Goal: Information Seeking & Learning: Learn about a topic

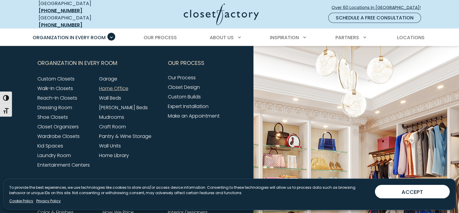
scroll to position [1957, 0]
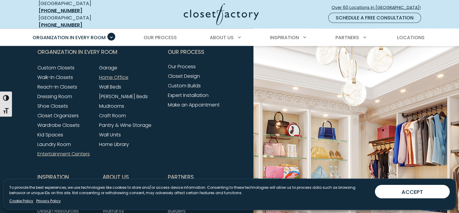
click at [53, 151] on link "Entertainment Centers" at bounding box center [63, 154] width 52 height 7
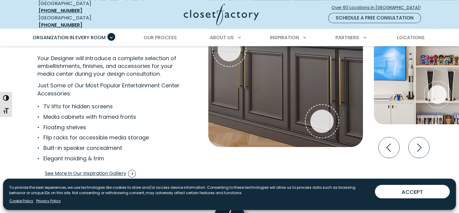
scroll to position [1196, 0]
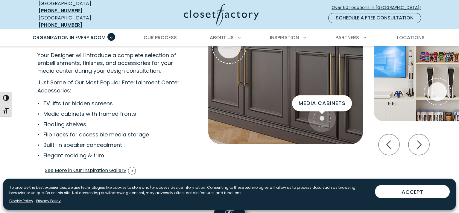
click at [332, 109] on span "Interactive Gallery" at bounding box center [322, 118] width 28 height 28
click at [317, 117] on span "Interactive Gallery" at bounding box center [322, 118] width 28 height 28
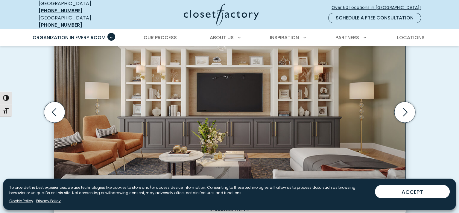
scroll to position [208, 0]
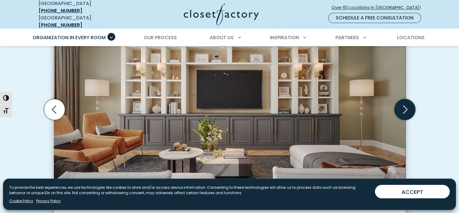
click at [409, 107] on icon "Next slide" at bounding box center [404, 109] width 21 height 21
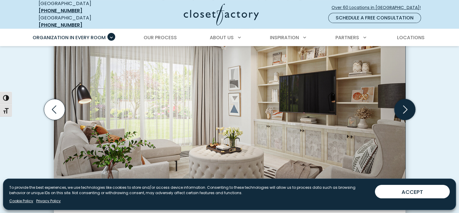
click at [409, 107] on icon "Next slide" at bounding box center [404, 109] width 21 height 21
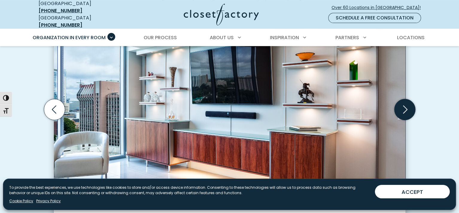
click at [409, 107] on icon "Next slide" at bounding box center [404, 109] width 21 height 21
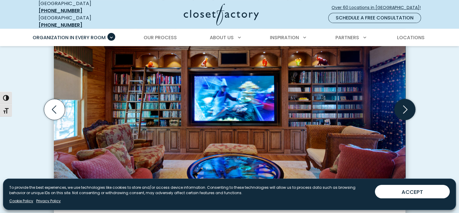
click at [409, 107] on icon "Next slide" at bounding box center [404, 109] width 21 height 21
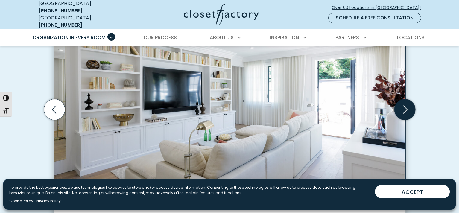
click at [409, 107] on icon "Next slide" at bounding box center [404, 109] width 21 height 21
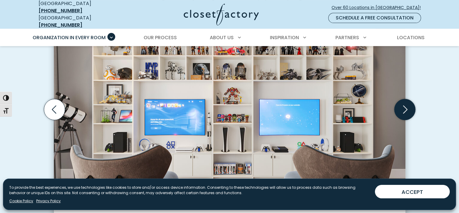
click at [409, 107] on icon "Next slide" at bounding box center [404, 109] width 21 height 21
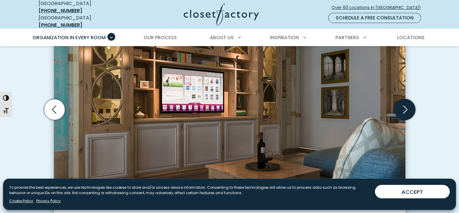
click at [409, 107] on icon "Next slide" at bounding box center [404, 109] width 21 height 21
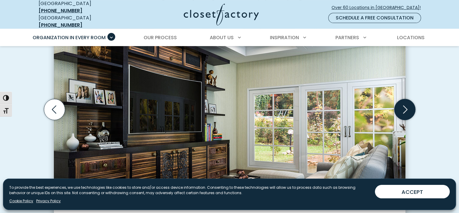
click at [409, 107] on icon "Next slide" at bounding box center [404, 109] width 21 height 21
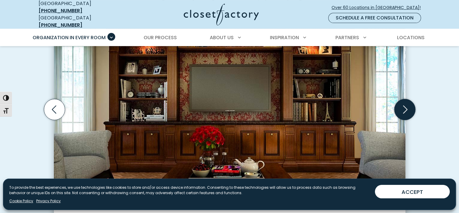
click at [409, 107] on icon "Next slide" at bounding box center [404, 109] width 21 height 21
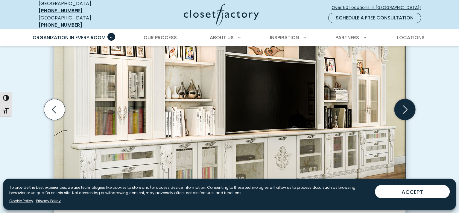
click at [409, 107] on icon "Next slide" at bounding box center [404, 109] width 21 height 21
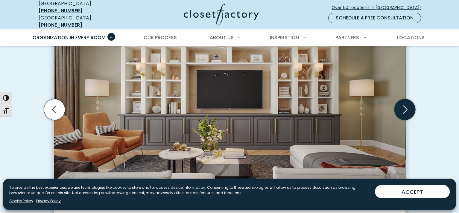
click at [409, 107] on icon "Next slide" at bounding box center [404, 109] width 21 height 21
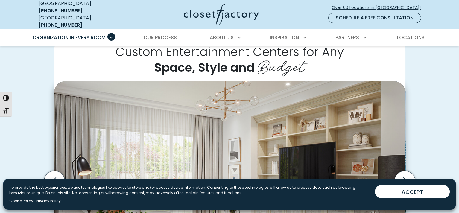
scroll to position [323, 0]
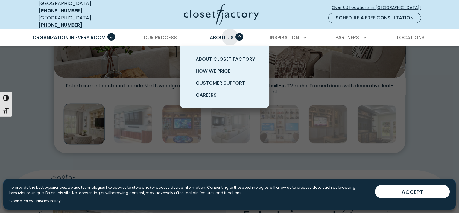
click at [230, 34] on span "About Us" at bounding box center [222, 37] width 24 height 7
click at [207, 68] on span "How We Price" at bounding box center [213, 71] width 35 height 7
